Goal: Find specific page/section: Find specific page/section

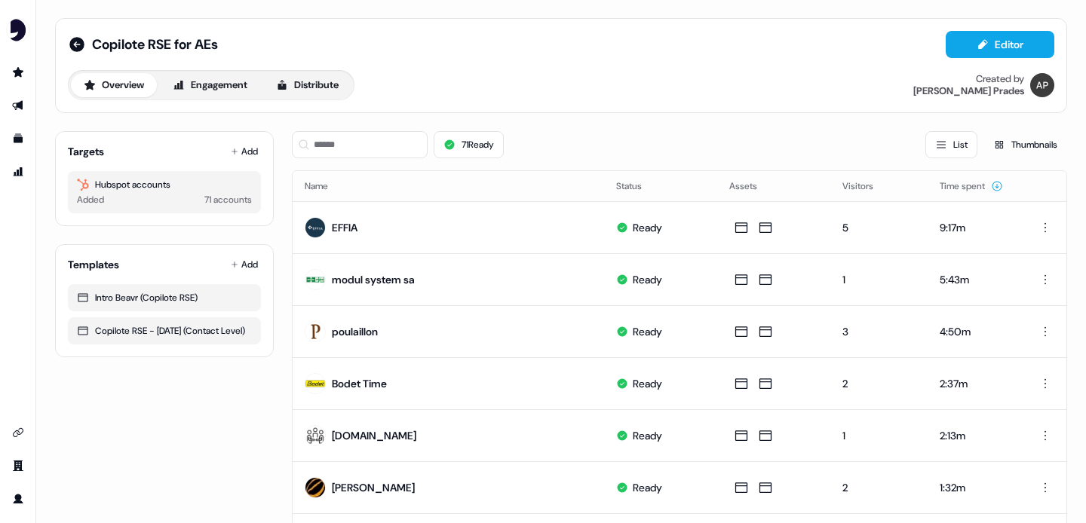
scroll to position [12, 0]
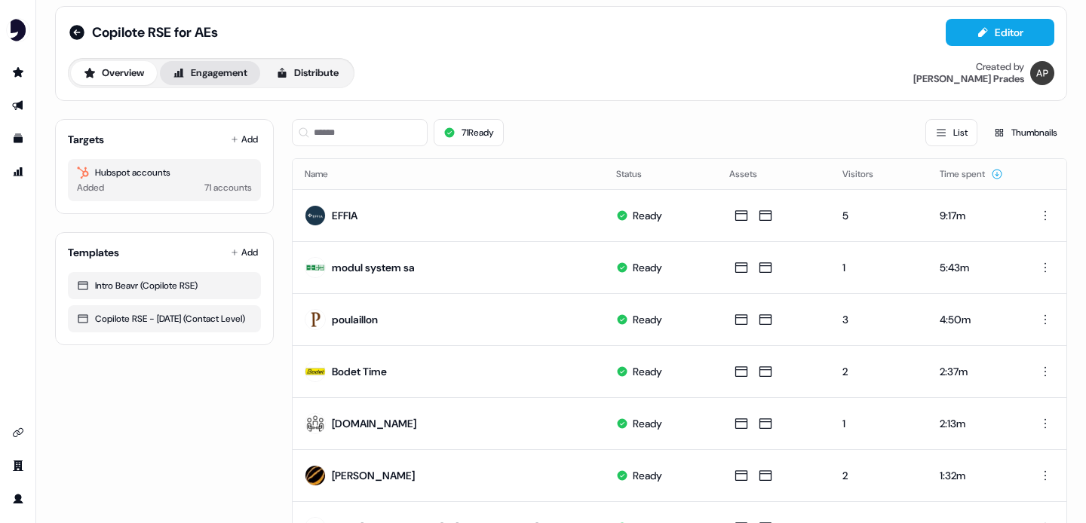
click at [207, 72] on button "Engagement" at bounding box center [210, 73] width 100 height 24
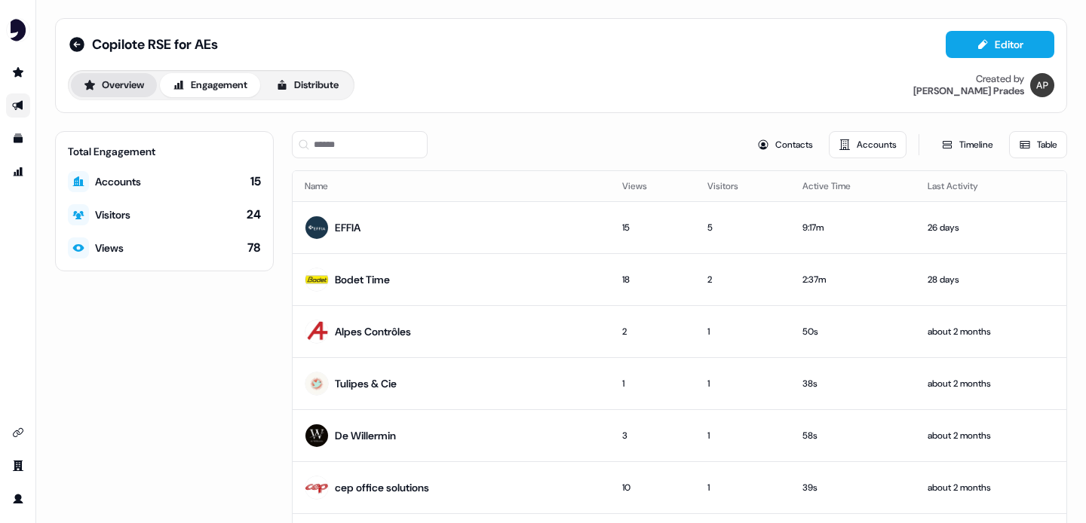
click at [85, 87] on icon at bounding box center [89, 85] width 11 height 10
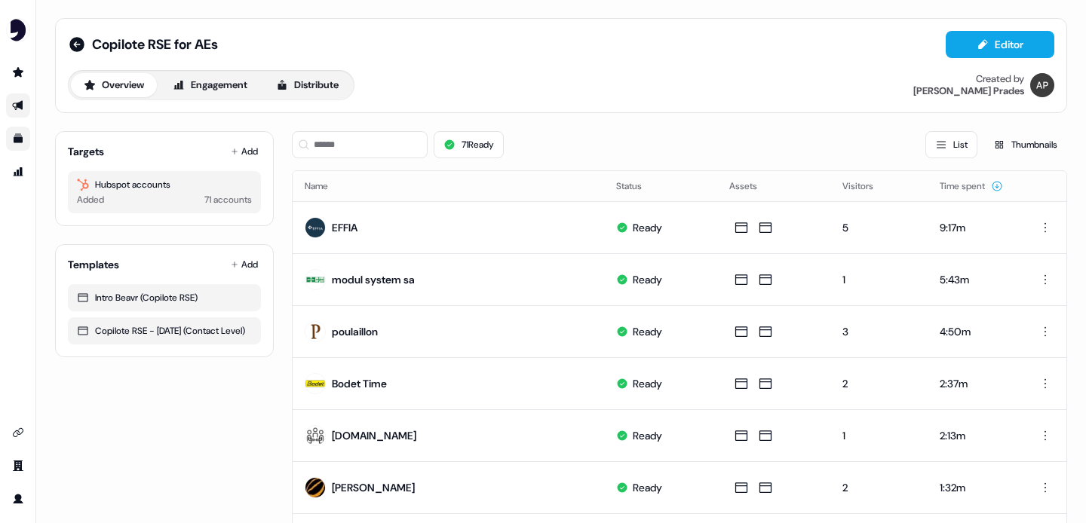
click at [11, 140] on link "Go to templates" at bounding box center [18, 139] width 24 height 24
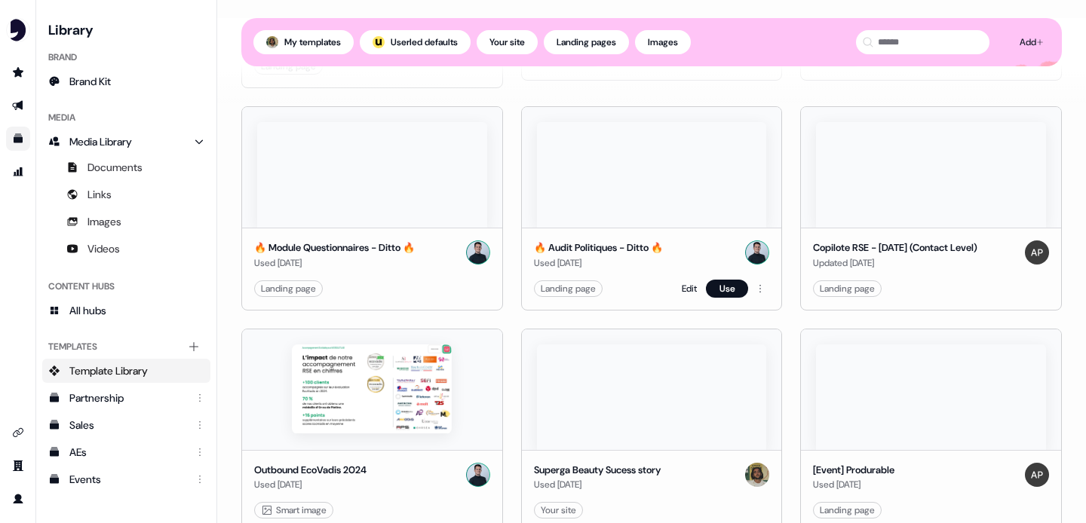
scroll to position [383, 0]
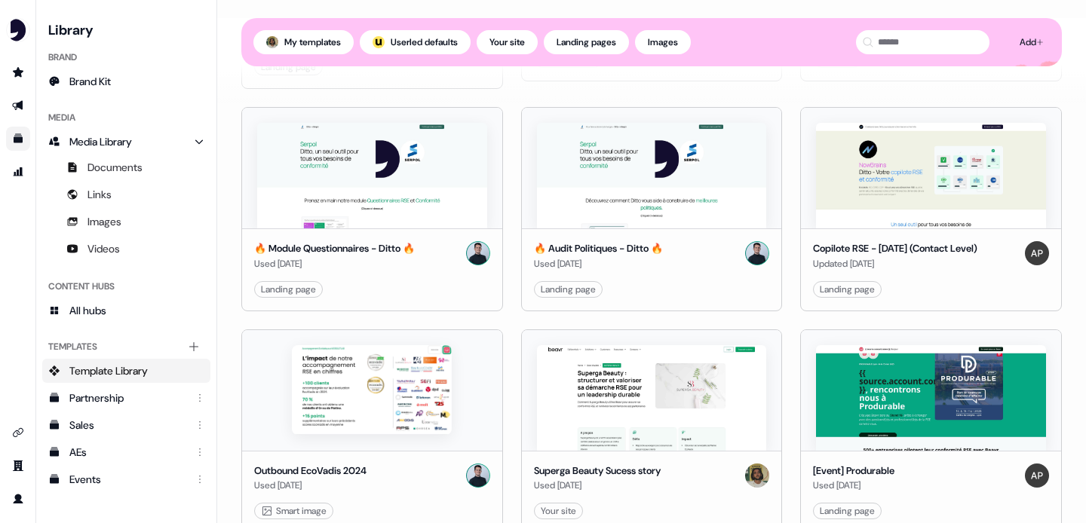
click at [11, 24] on img "side nav menu" at bounding box center [18, 30] width 24 height 24
